Goal: Information Seeking & Learning: Learn about a topic

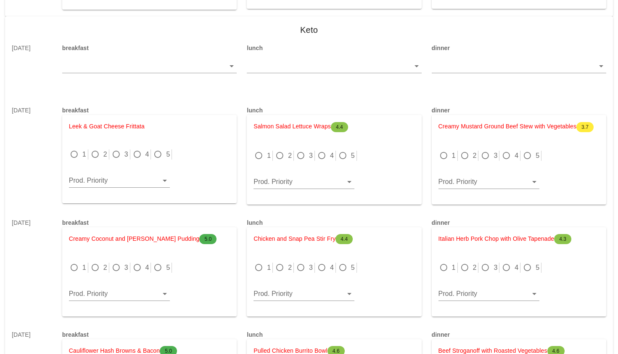
scroll to position [2385, 0]
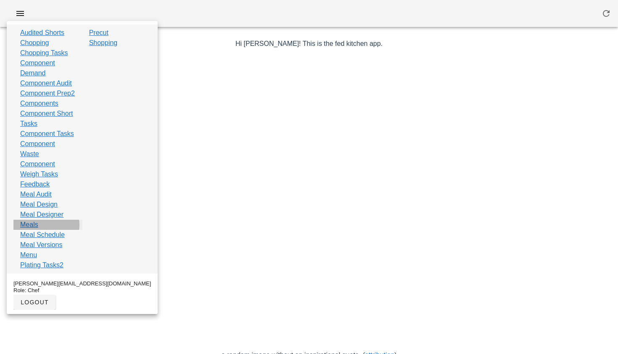
click at [37, 230] on link "Meals" at bounding box center [29, 224] width 18 height 10
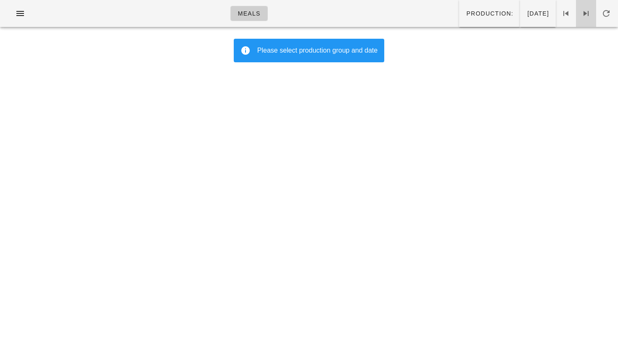
click at [583, 10] on icon at bounding box center [586, 13] width 10 height 10
click at [466, 12] on span "Production:" at bounding box center [490, 13] width 48 height 7
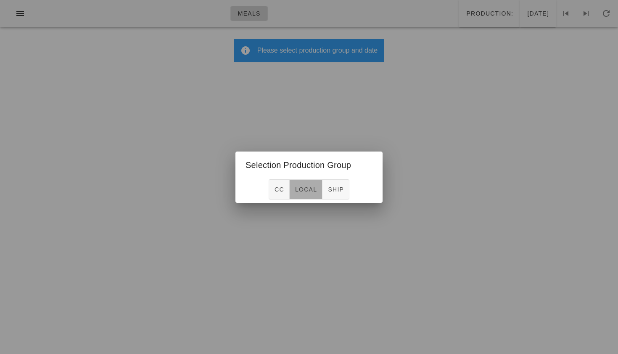
click at [312, 192] on span "local" at bounding box center [306, 189] width 22 height 7
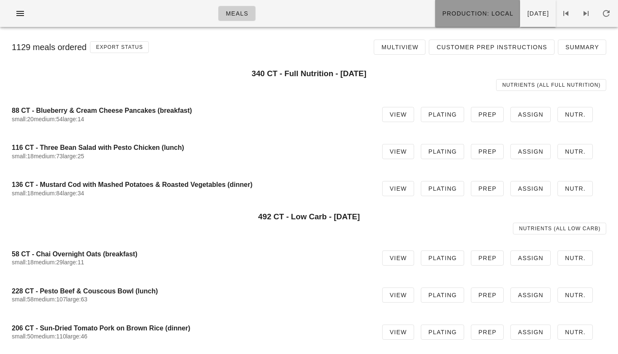
click at [435, 5] on button "Production: local" at bounding box center [477, 13] width 85 height 27
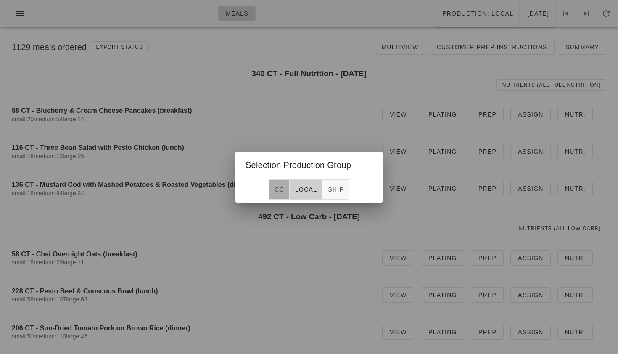
click at [273, 183] on button "CC" at bounding box center [279, 189] width 21 height 20
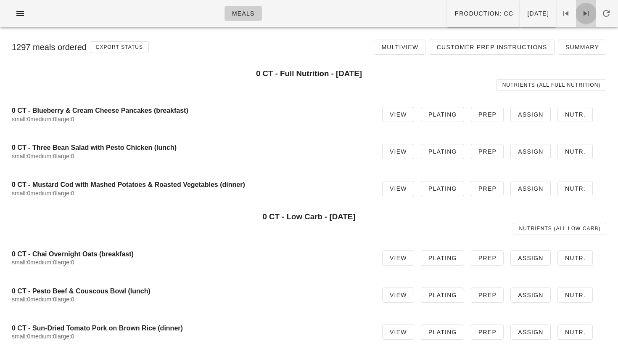
click at [584, 9] on icon at bounding box center [586, 13] width 10 height 10
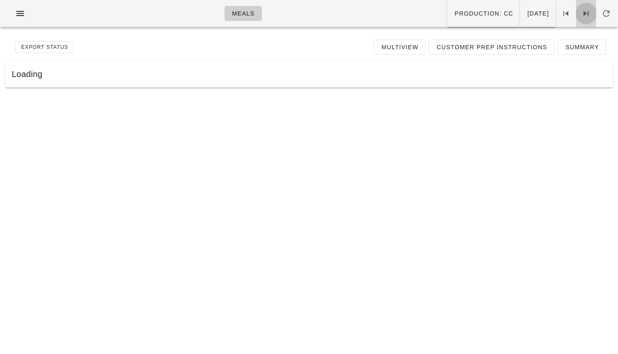
click at [584, 9] on icon at bounding box center [586, 13] width 10 height 10
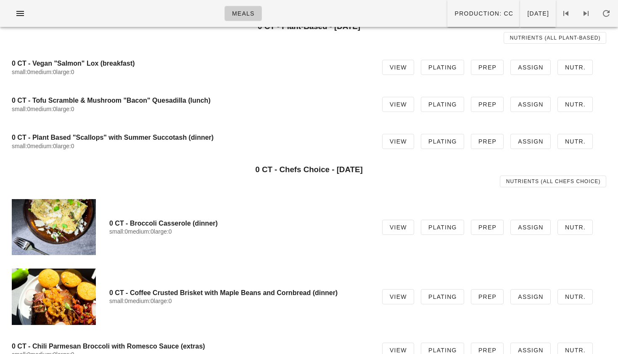
scroll to position [24, 0]
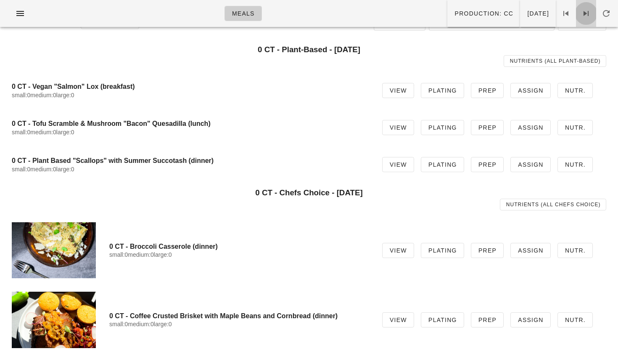
click at [582, 12] on icon at bounding box center [586, 13] width 10 height 10
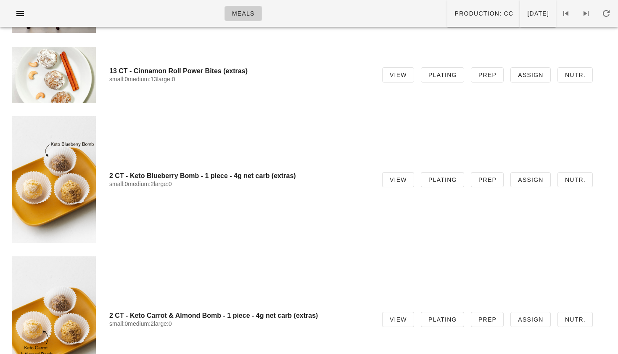
scroll to position [4016, 0]
